Goal: Task Accomplishment & Management: Manage account settings

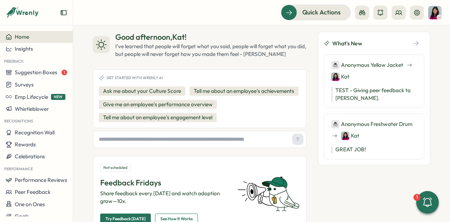
scroll to position [49, 0]
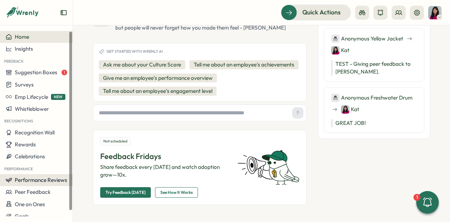
click at [52, 185] on button "Performance Reviews" at bounding box center [36, 180] width 73 height 12
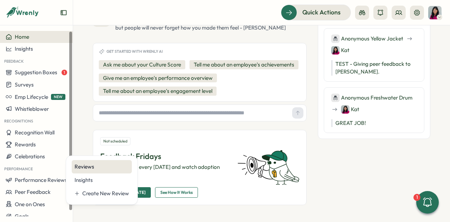
click at [84, 170] on div "Reviews" at bounding box center [102, 167] width 55 height 8
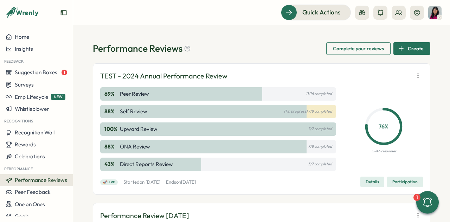
click at [398, 182] on span "Participation" at bounding box center [404, 182] width 25 height 10
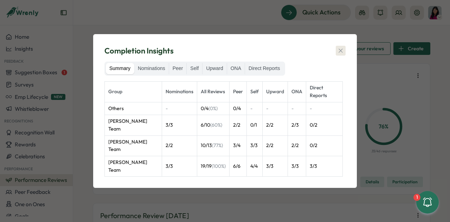
click at [340, 56] on button "button" at bounding box center [341, 51] width 10 height 10
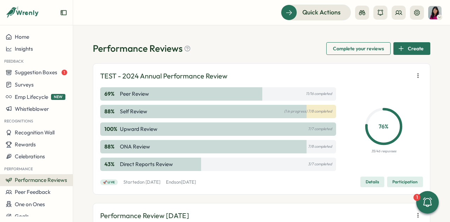
click at [395, 178] on span "Participation" at bounding box center [404, 182] width 25 height 10
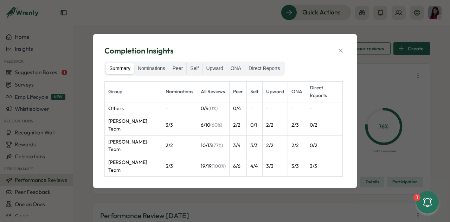
click at [121, 132] on td "[PERSON_NAME] Team" at bounding box center [133, 125] width 57 height 20
click at [343, 54] on icon "button" at bounding box center [340, 50] width 7 height 7
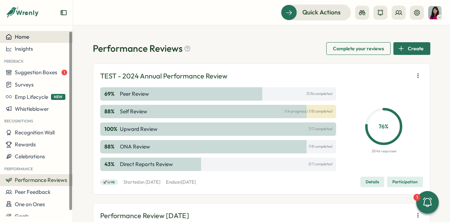
click at [32, 33] on button "Home" at bounding box center [36, 37] width 73 height 12
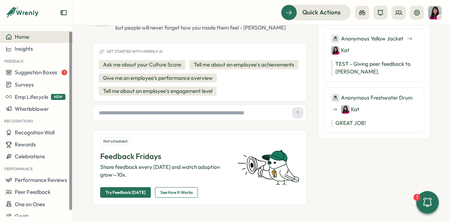
click at [28, 34] on span "Home" at bounding box center [22, 36] width 14 height 7
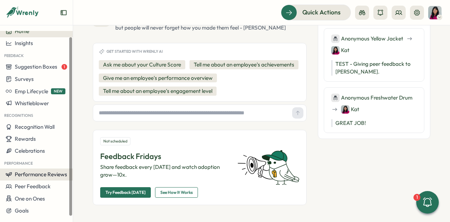
click at [33, 172] on span "Performance Reviews" at bounding box center [41, 174] width 52 height 7
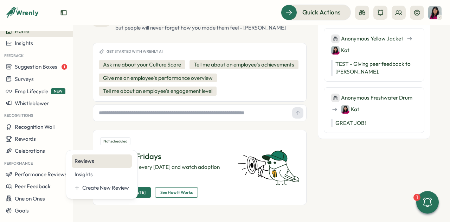
click at [85, 159] on div "Reviews" at bounding box center [102, 161] width 55 height 8
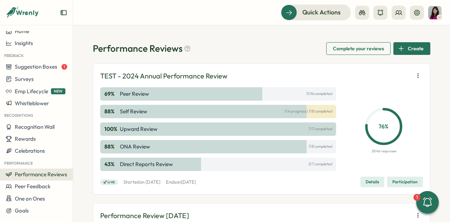
click at [369, 182] on span "Details" at bounding box center [372, 182] width 13 height 10
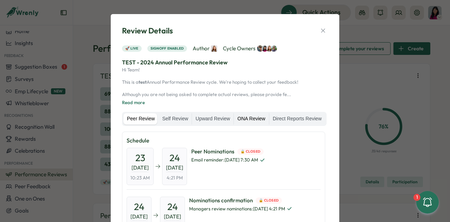
scroll to position [54, 0]
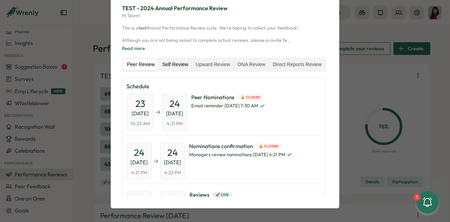
click at [174, 62] on label "Self Review" at bounding box center [175, 64] width 33 height 11
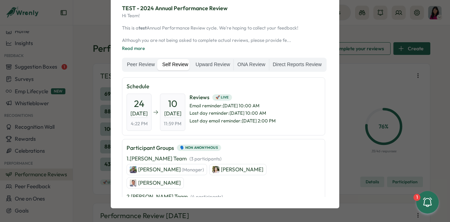
click at [160, 167] on p "Ronnie Cuadro (Manager)" at bounding box center [171, 170] width 66 height 8
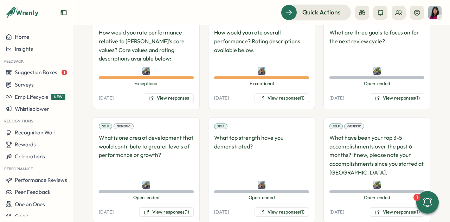
scroll to position [559, 0]
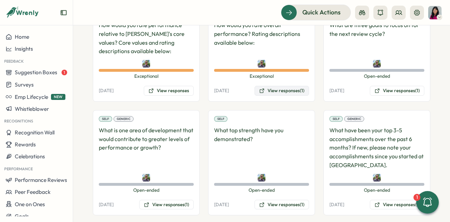
click at [277, 86] on button "View responses (1)" at bounding box center [282, 91] width 55 height 10
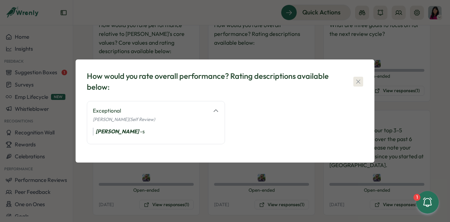
click at [356, 83] on icon "button" at bounding box center [358, 81] width 7 height 7
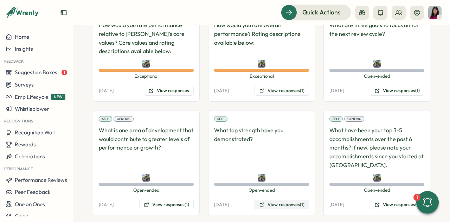
click at [284, 200] on button "View responses (1)" at bounding box center [282, 205] width 55 height 10
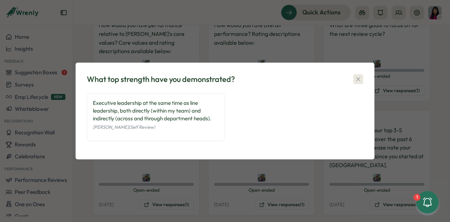
click at [362, 80] on button "button" at bounding box center [358, 79] width 10 height 10
